Goal: Find specific page/section: Find specific page/section

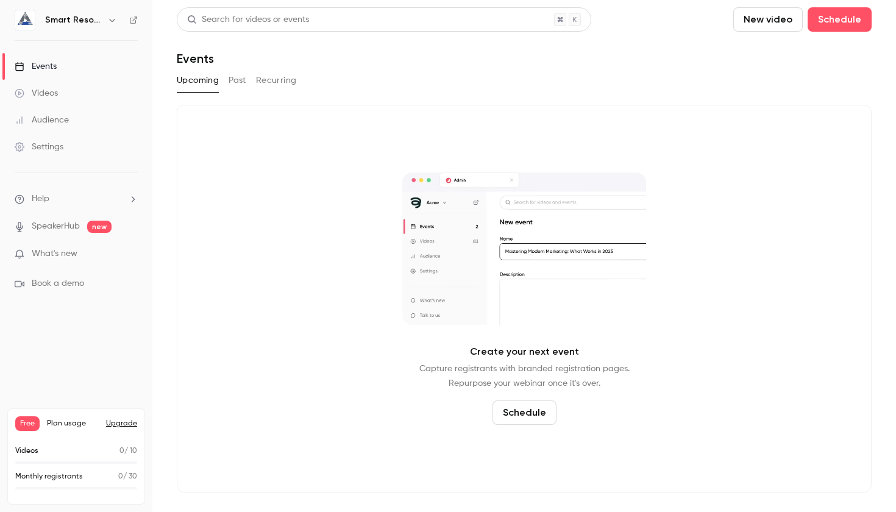
click at [68, 21] on h6 "Smart Resources Group" at bounding box center [73, 20] width 57 height 12
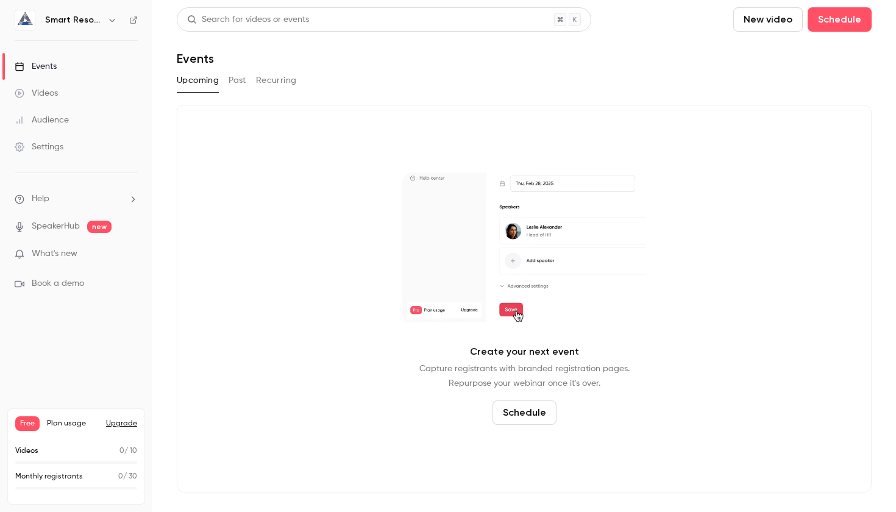
click at [82, 66] on link "Events" at bounding box center [76, 66] width 152 height 27
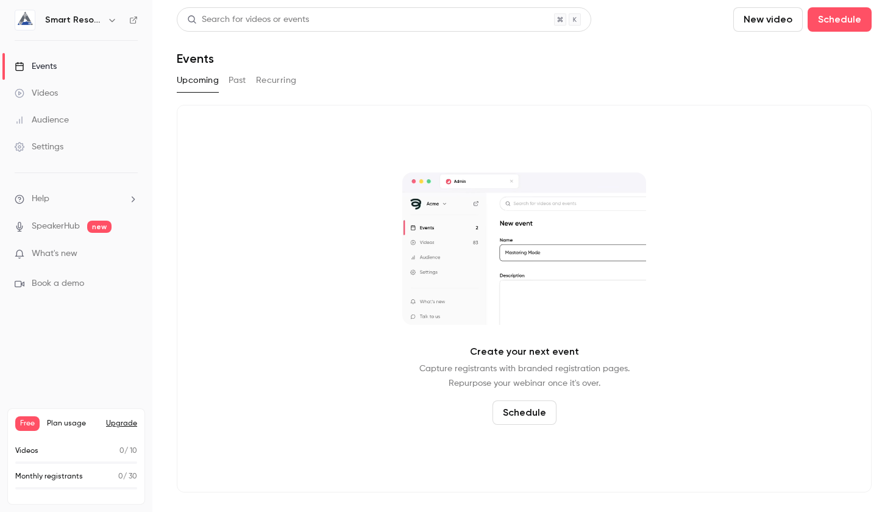
click at [57, 95] on div "Videos" at bounding box center [36, 93] width 43 height 12
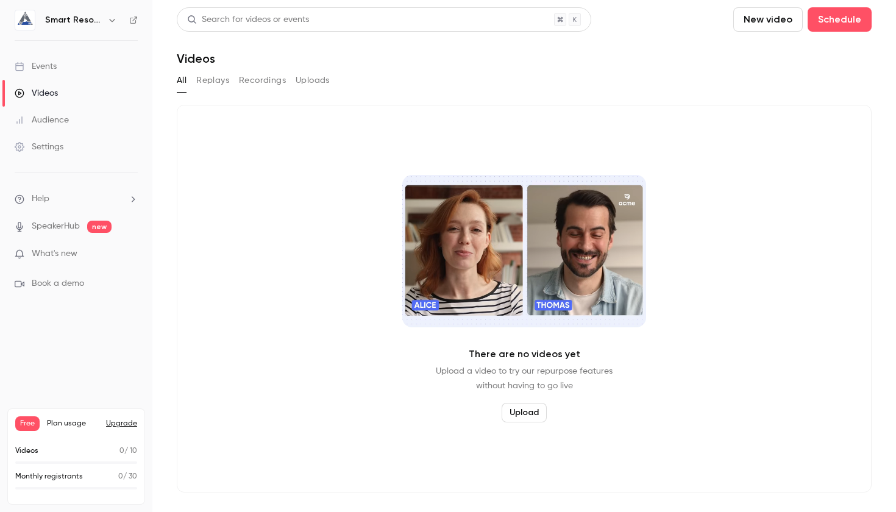
click at [49, 119] on div "Audience" at bounding box center [42, 120] width 54 height 12
